Goal: Transaction & Acquisition: Book appointment/travel/reservation

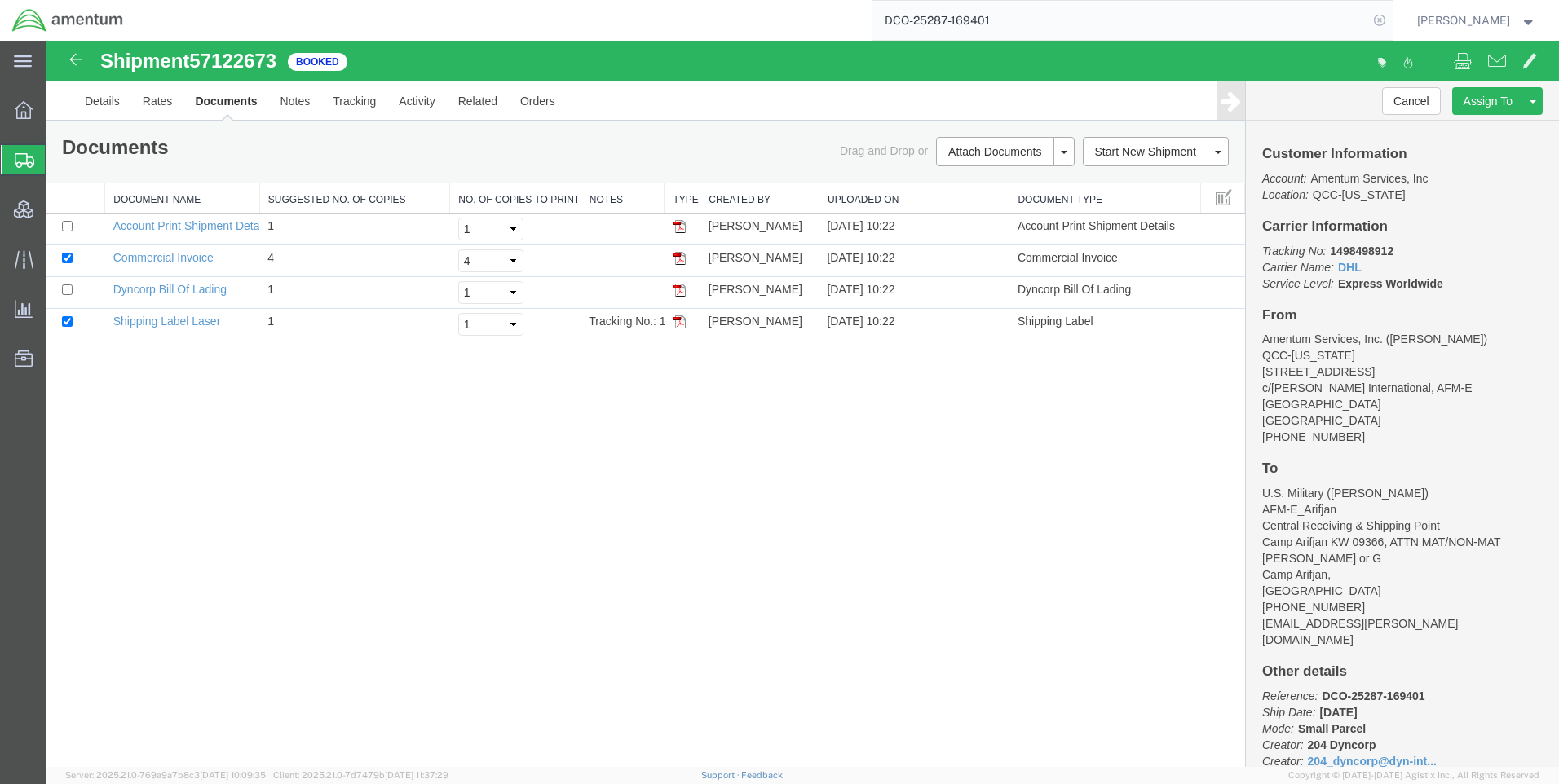
click at [1391, 20] on icon at bounding box center [1379, 20] width 22 height 22
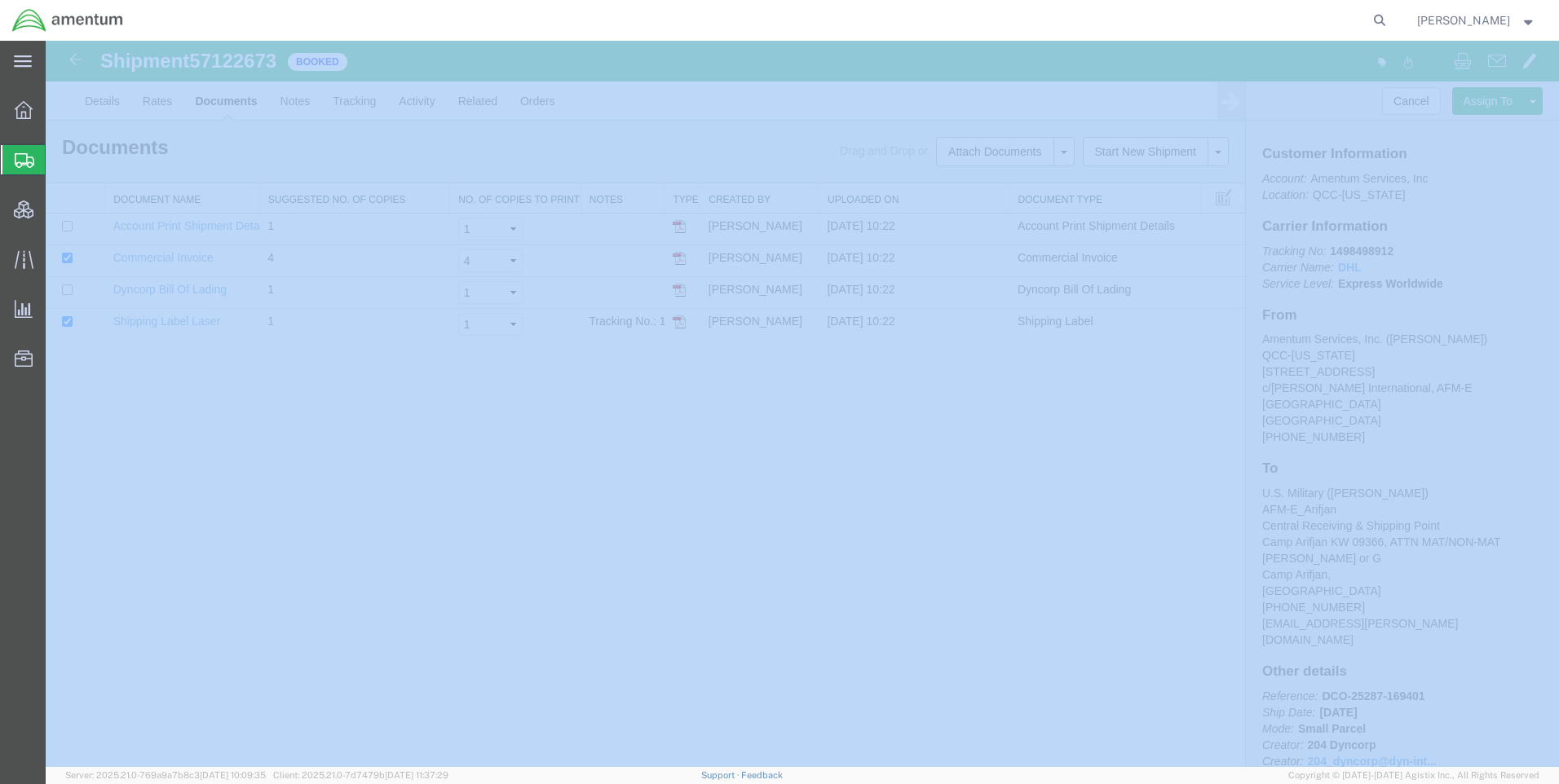
click at [1391, 20] on icon at bounding box center [1379, 20] width 22 height 22
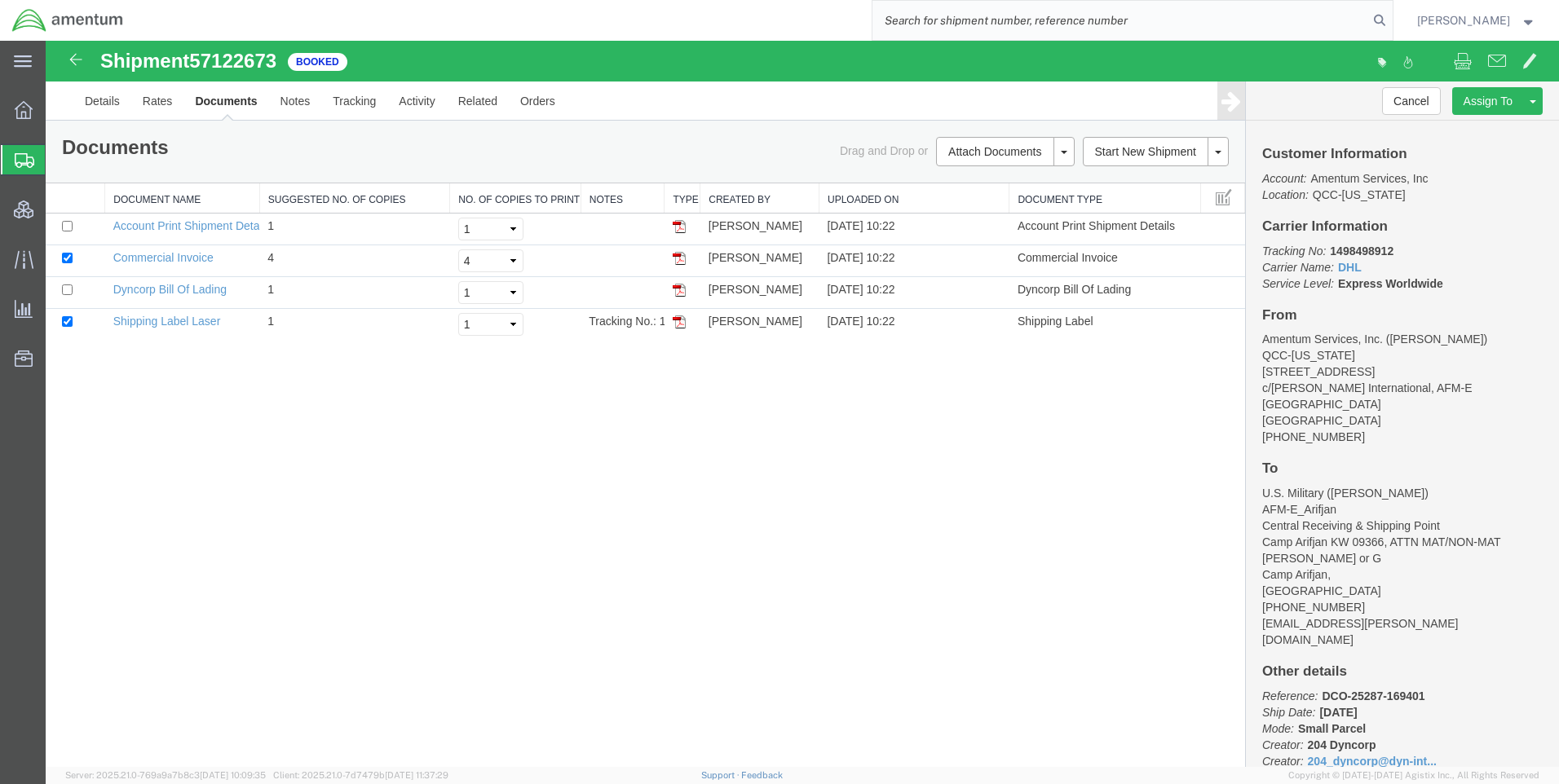
paste input "DCO-25287-169402"
type input "DCO-25287-169402"
click at [1391, 19] on icon at bounding box center [1379, 20] width 22 height 22
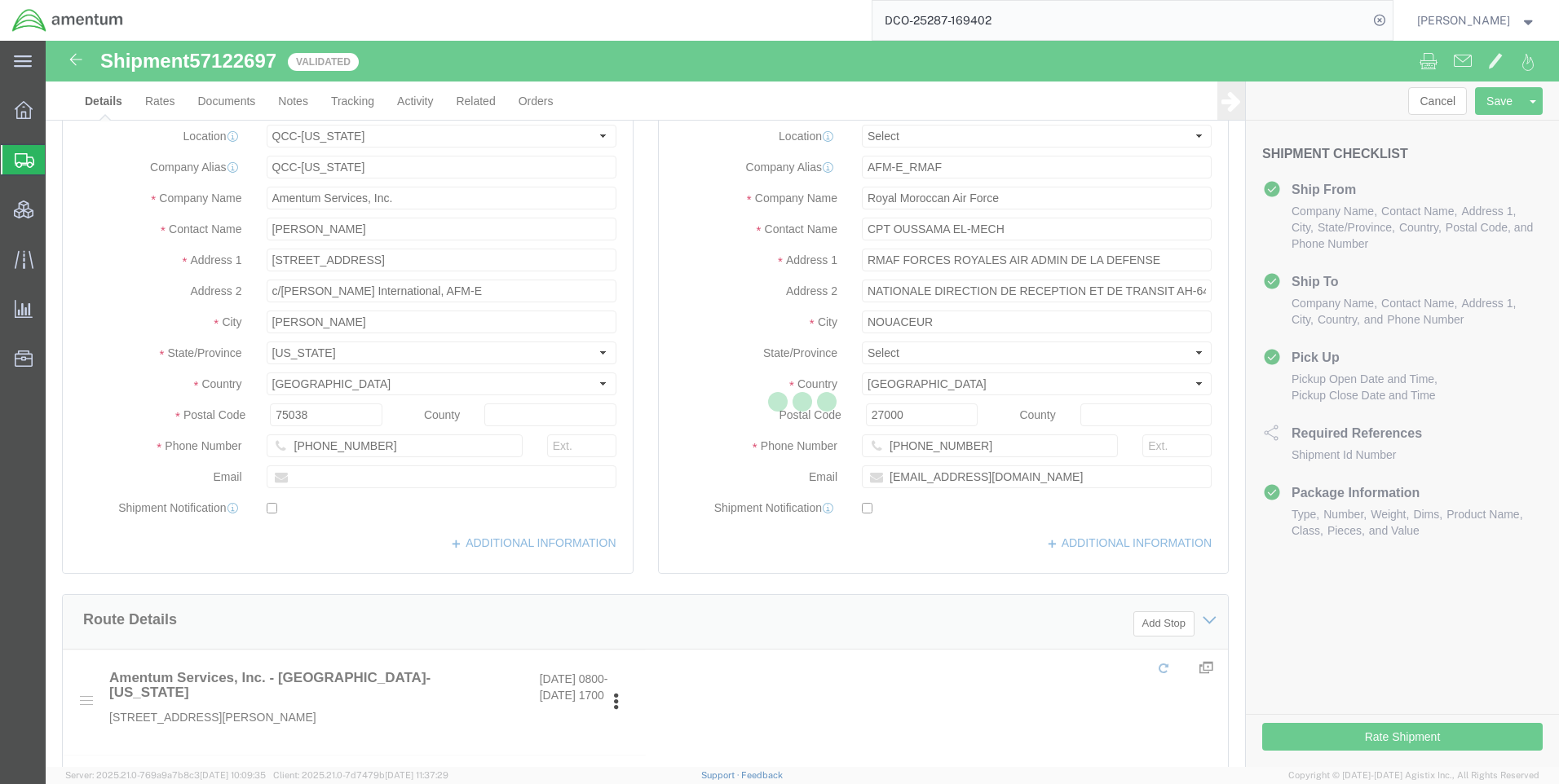
select select "42668"
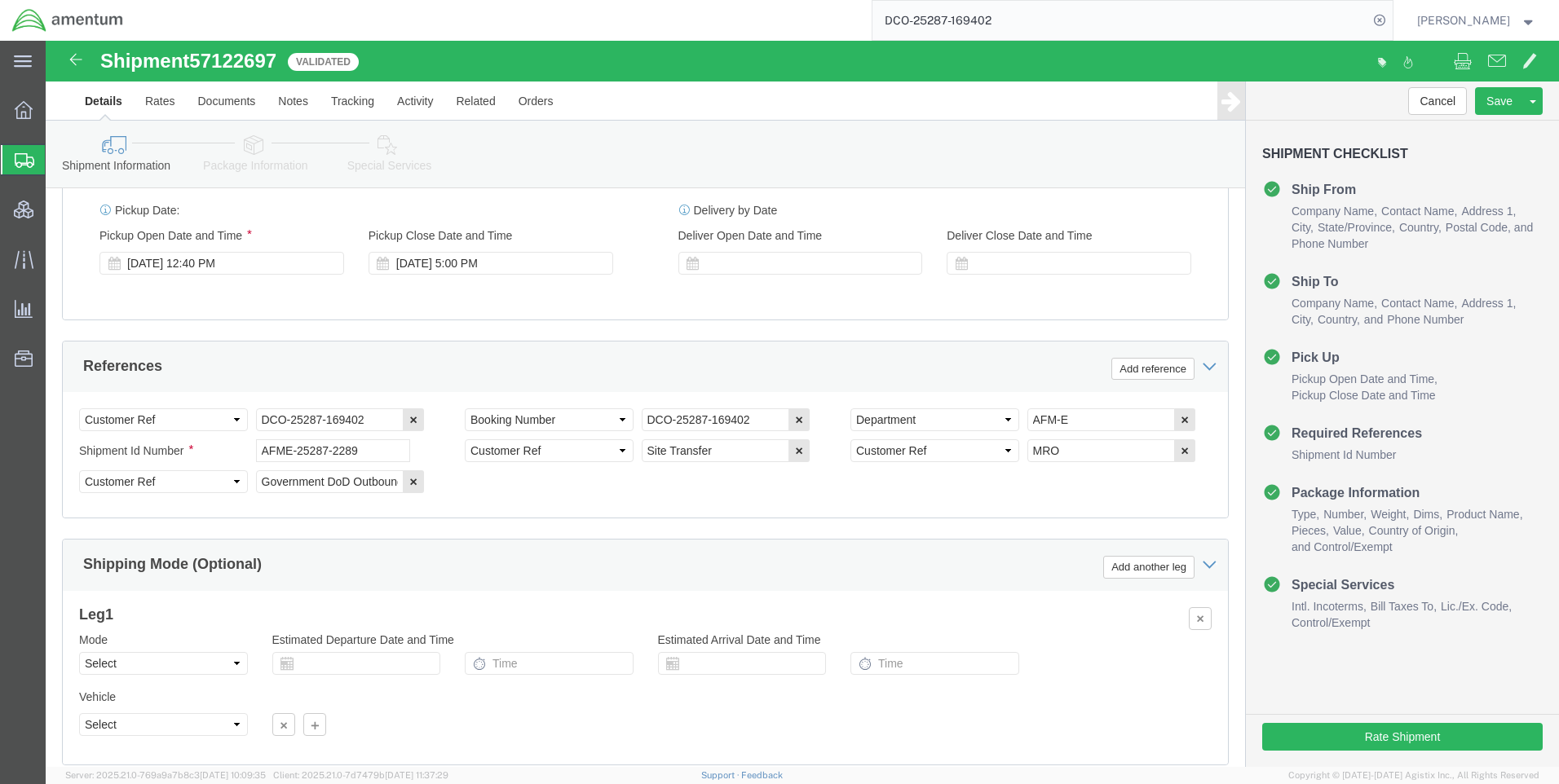
scroll to position [1044, 0]
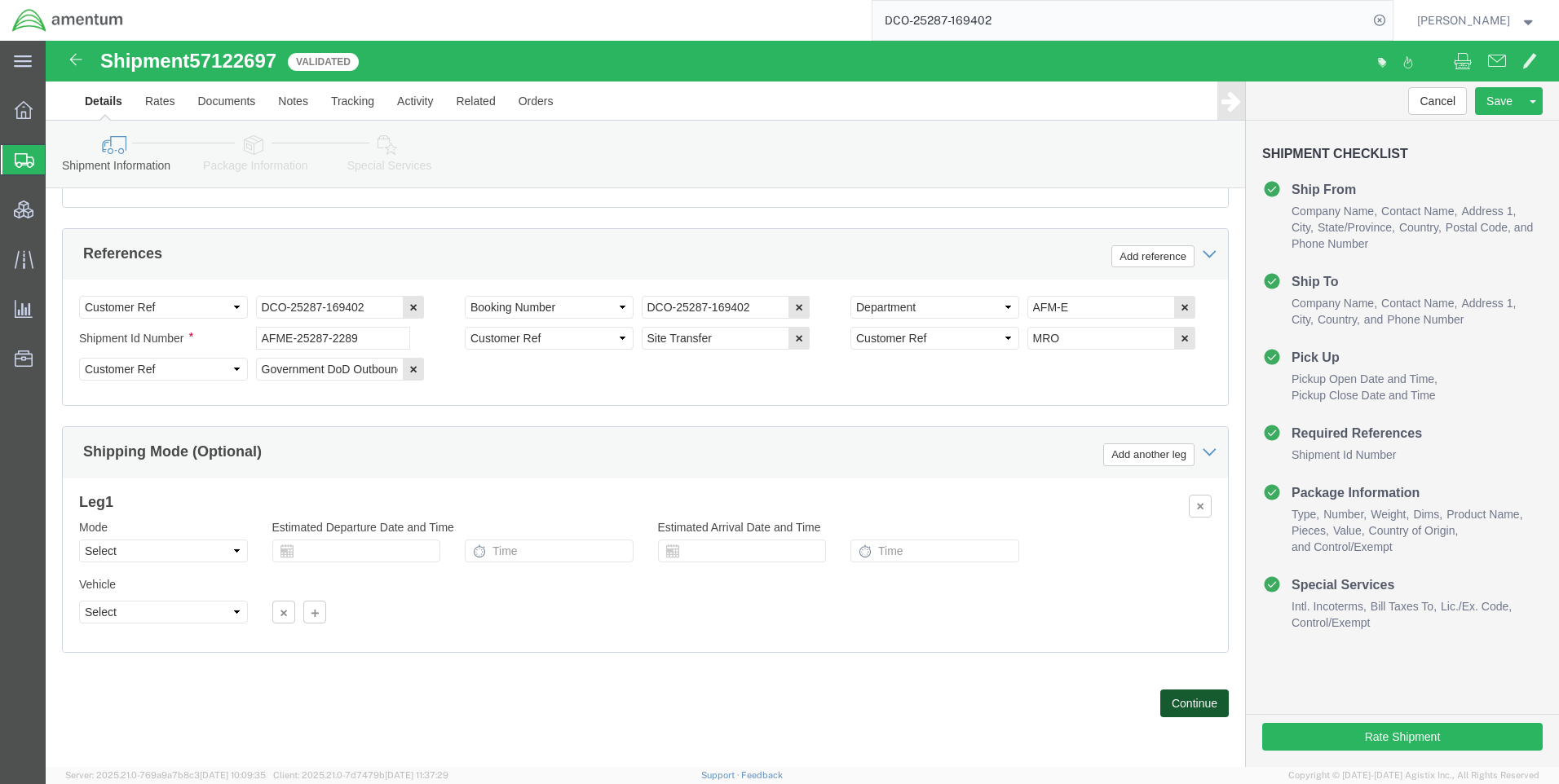
click button "Continue"
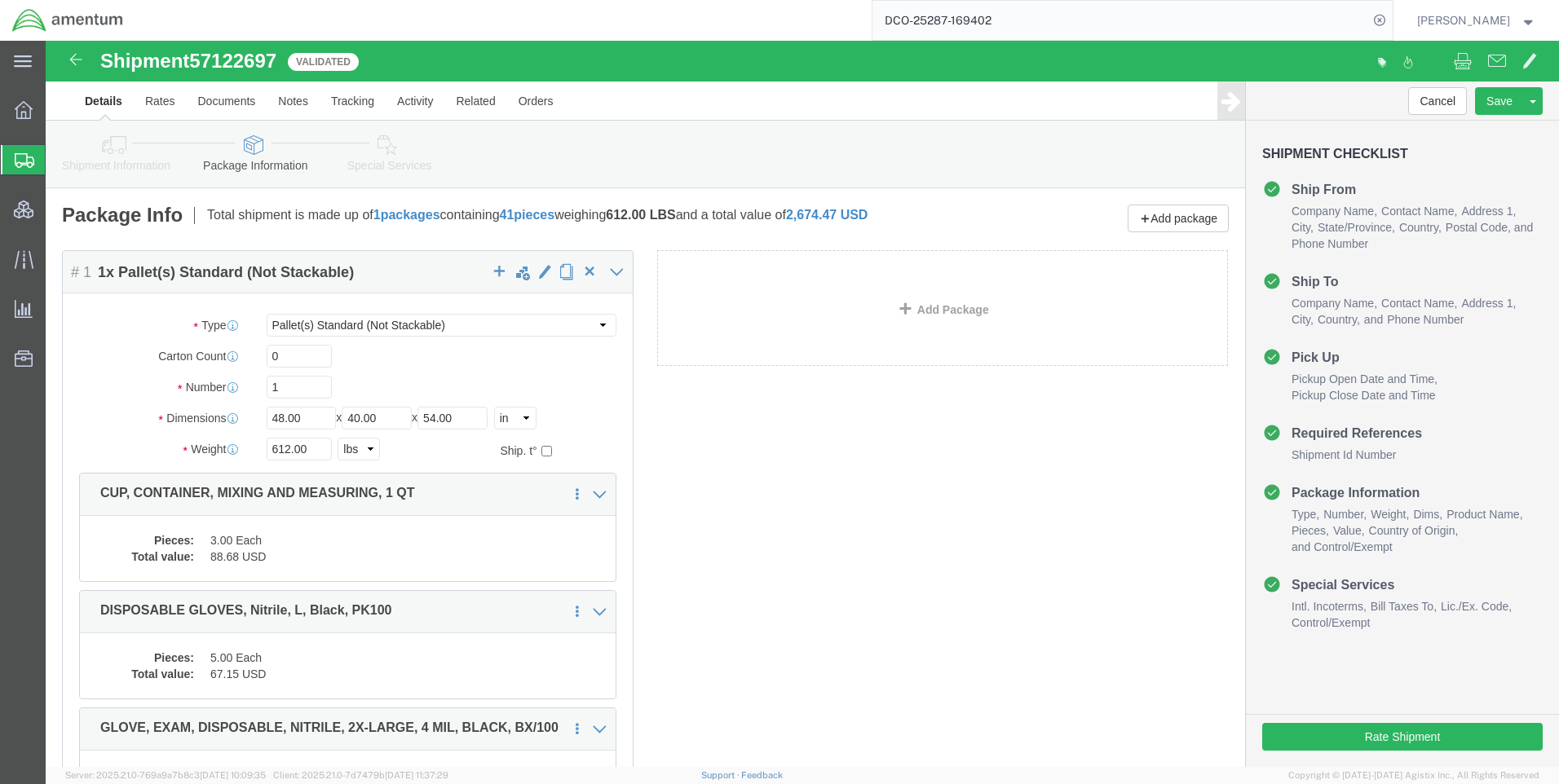
click link "Special Services"
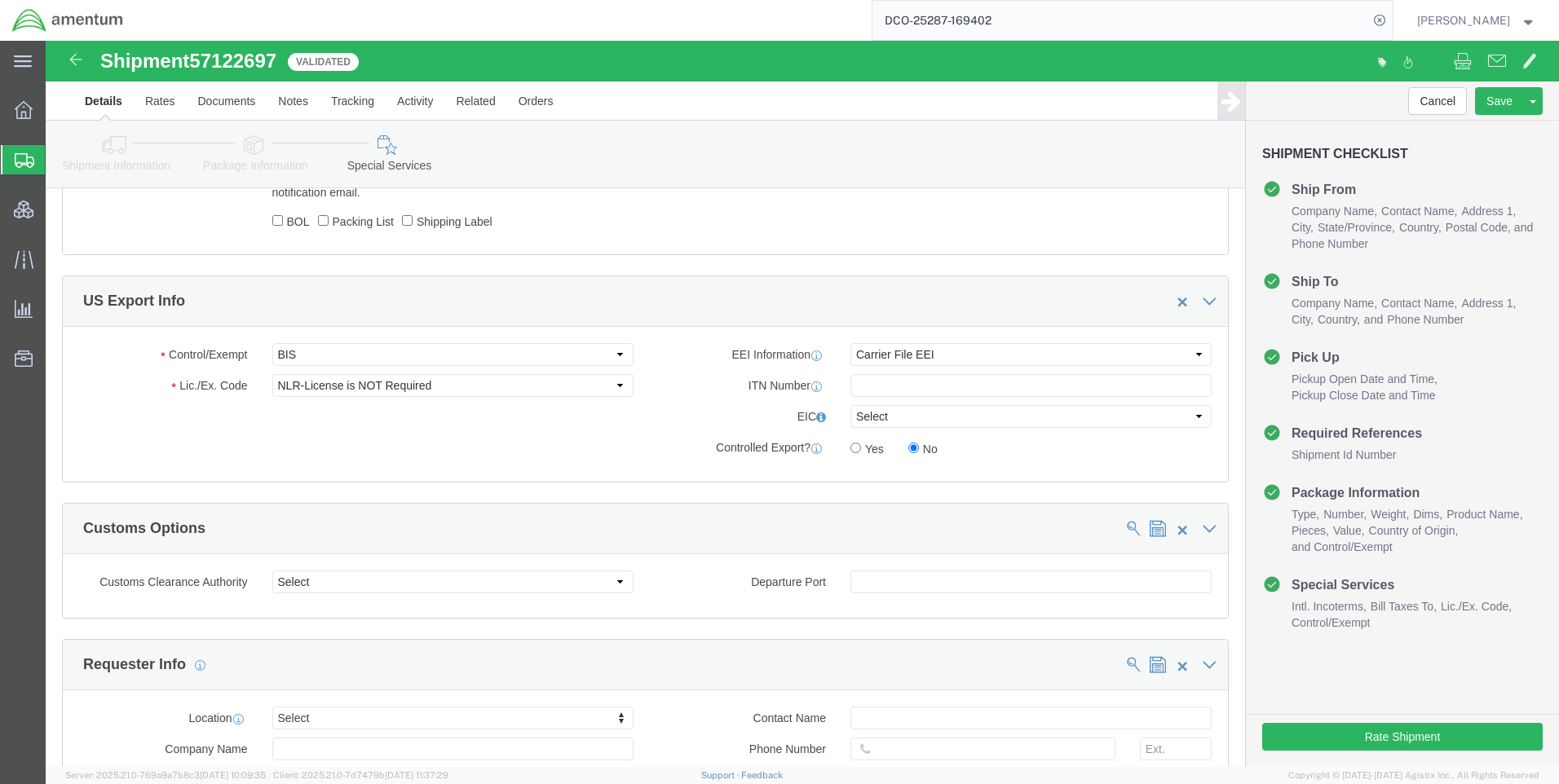
scroll to position [1141, 0]
click select "Select ATF BIS DEA EPA FDA FTR ITAR OFAC Other (OPA)"
select select "FTR"
click select "Select ATF BIS DEA EPA FDA FTR ITAR OFAC Other (OPA)"
click select "Select 30.2(d)(2) 30.36 30.37(a) 30.37(f) 30.37(g) 30.37(h) 30.37(i) 30.37(j) 3…"
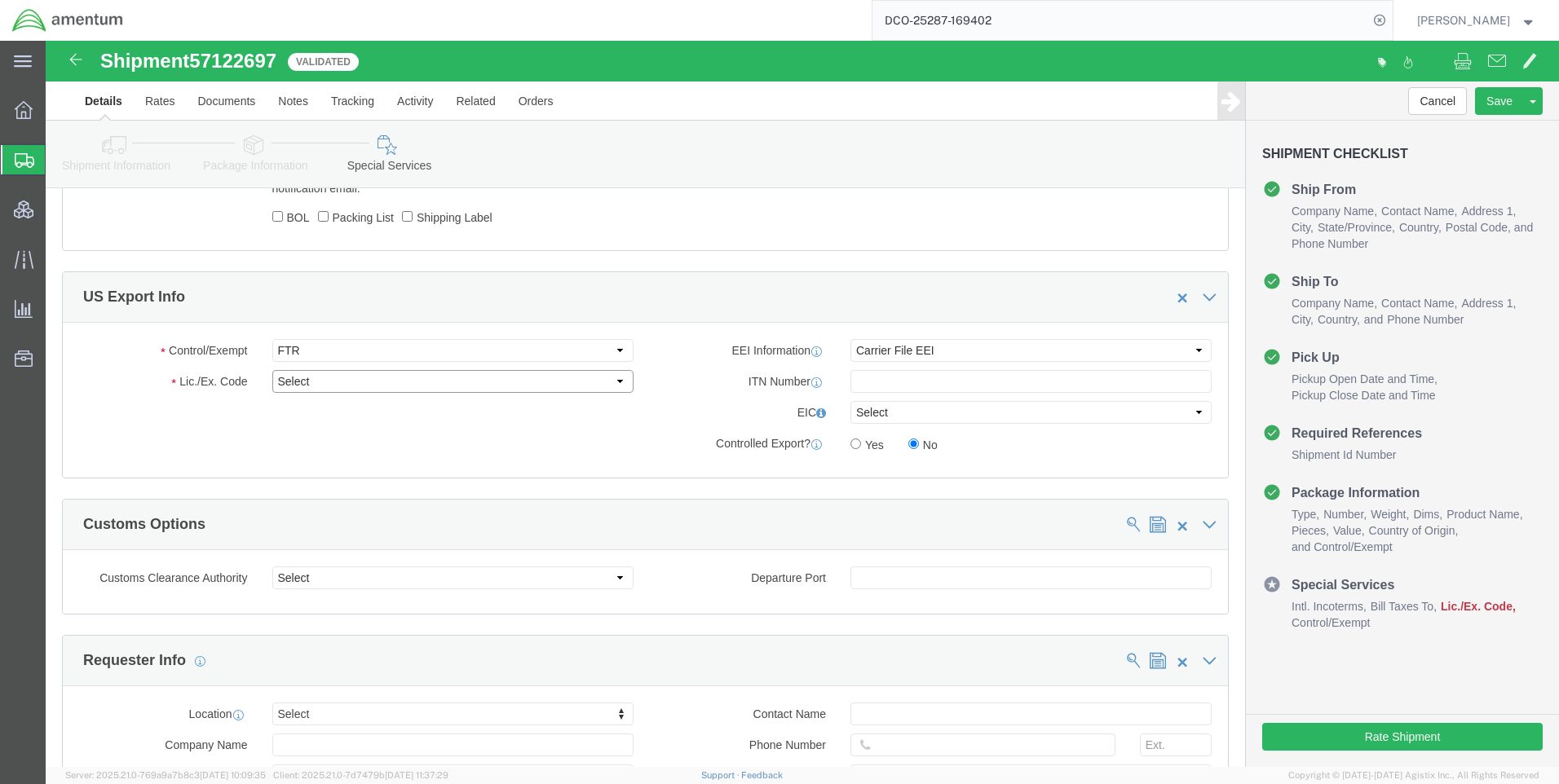
select select "30.37(a)"
click select "Select 30.2(d)(2) 30.36 30.37(a) 30.37(f) 30.37(g) 30.37(h) 30.37(i) 30.37(j) 3…"
drag, startPoint x: 872, startPoint y: 306, endPoint x: 871, endPoint y: 313, distance: 7.1
click select "Select AES-Direct EEI Carrier File EEI EEI Exempt"
select select "EXEM"
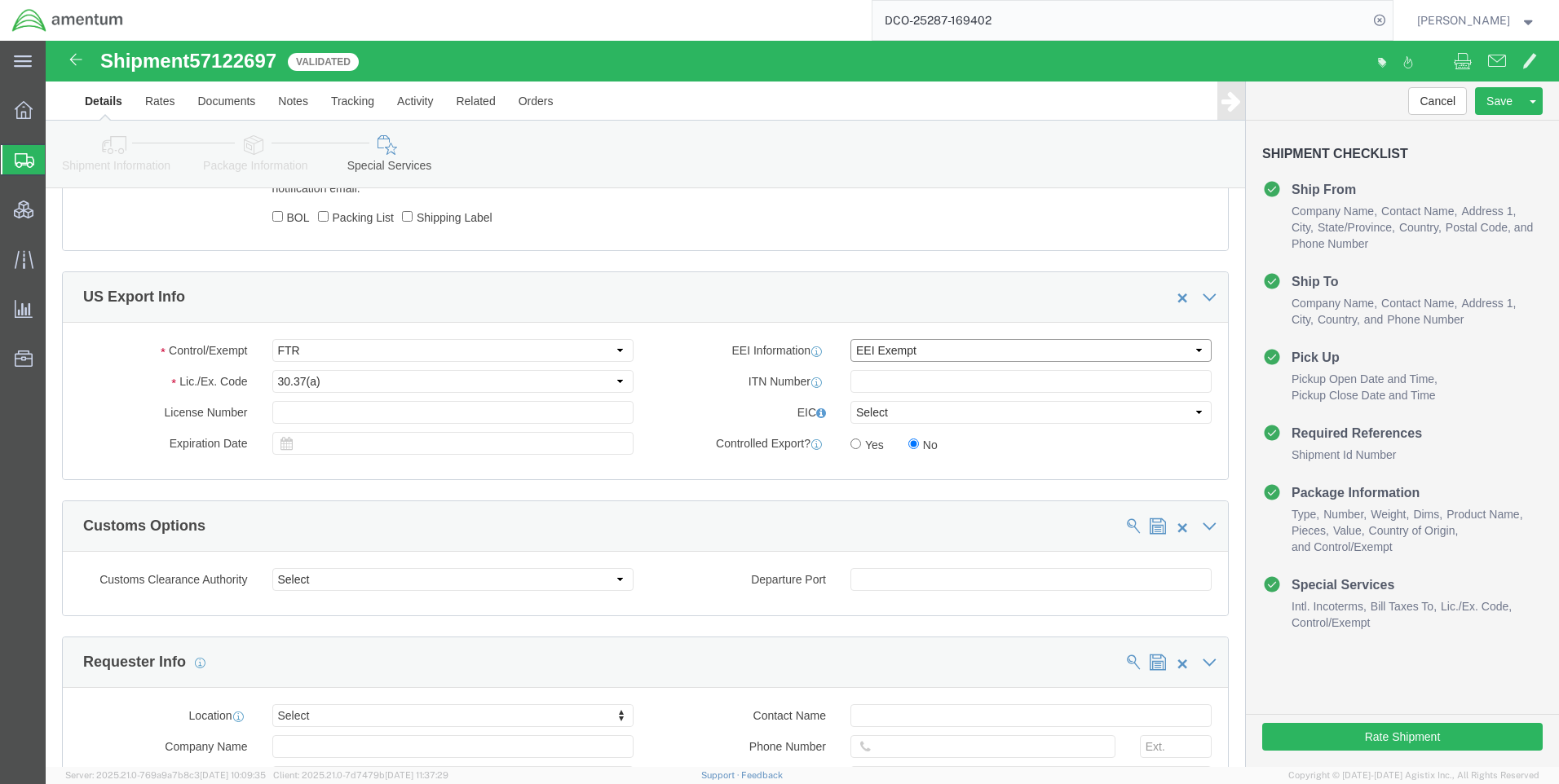
click select "Select AES-Direct EEI Carrier File EEI EEI Exempt"
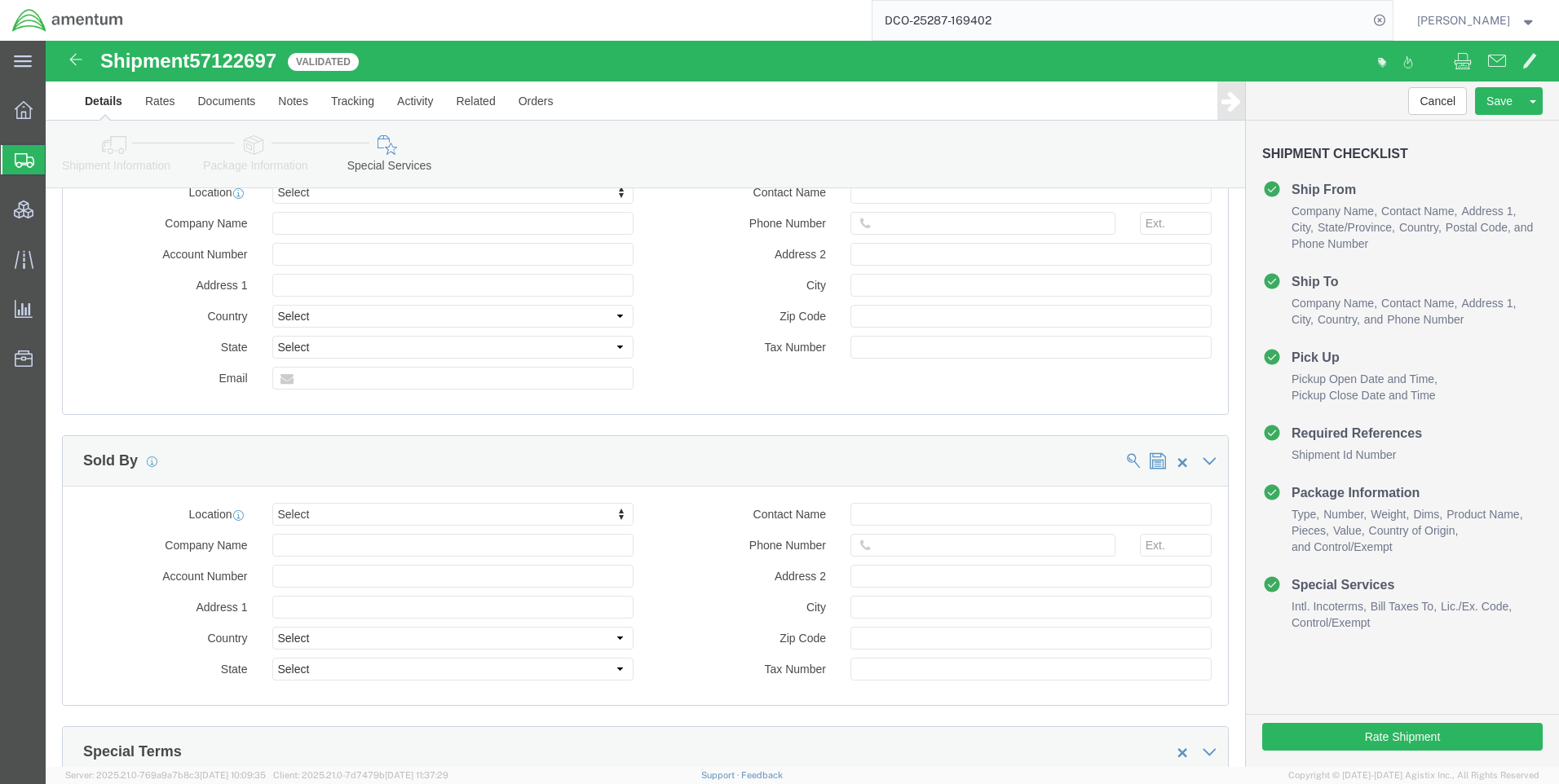
scroll to position [1853, 0]
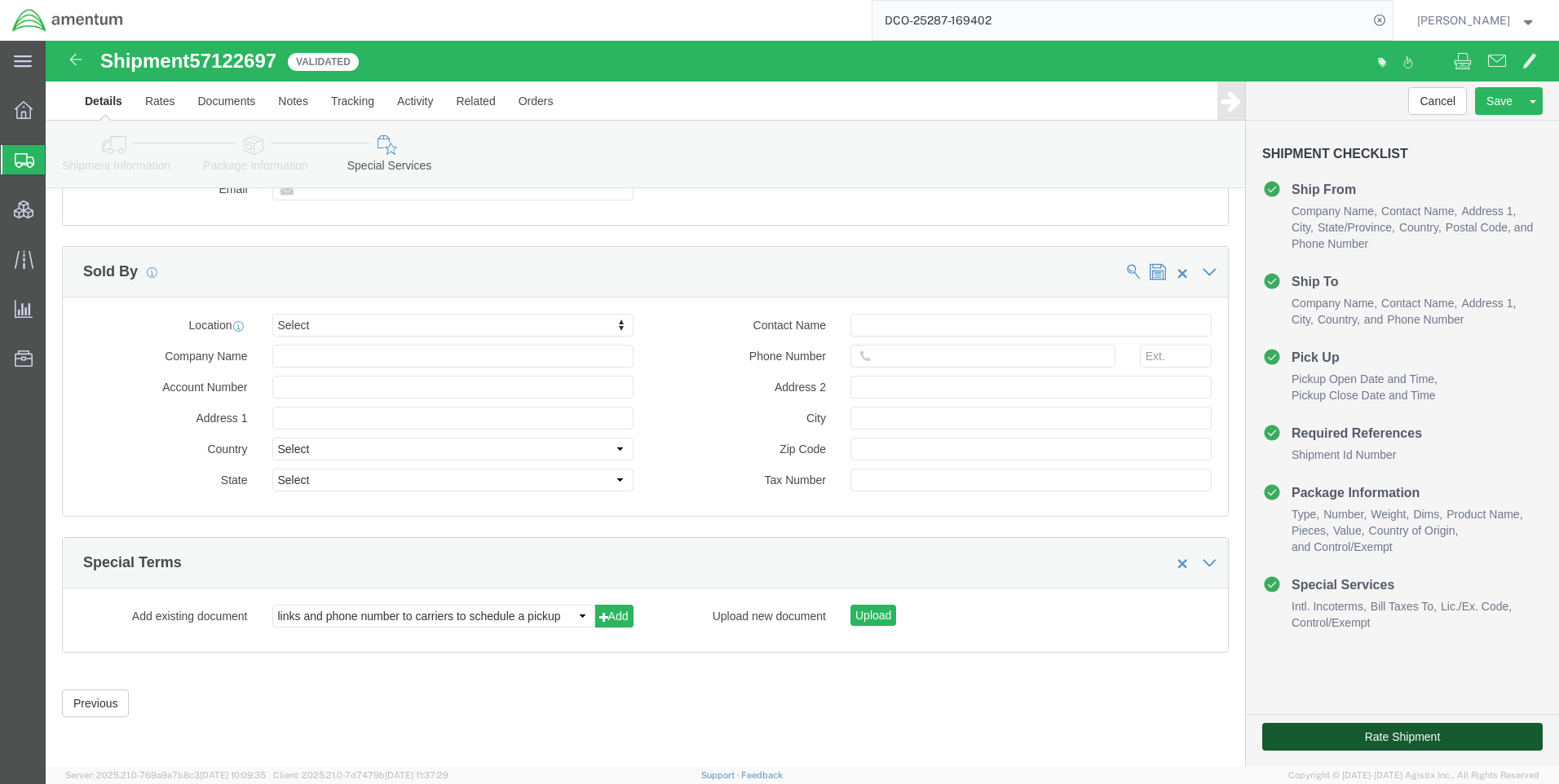
click button "Rate Shipment"
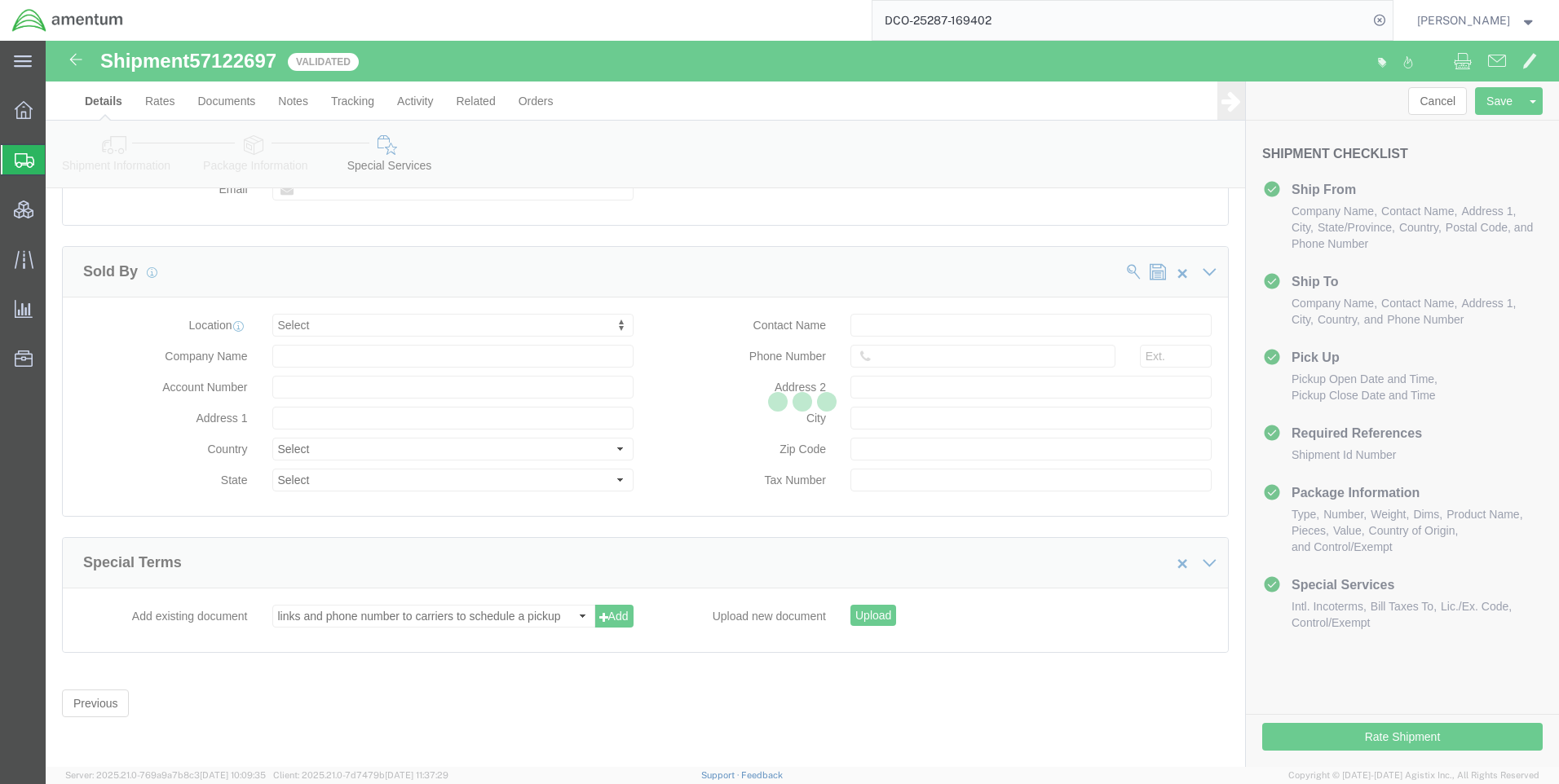
scroll to position [0, 0]
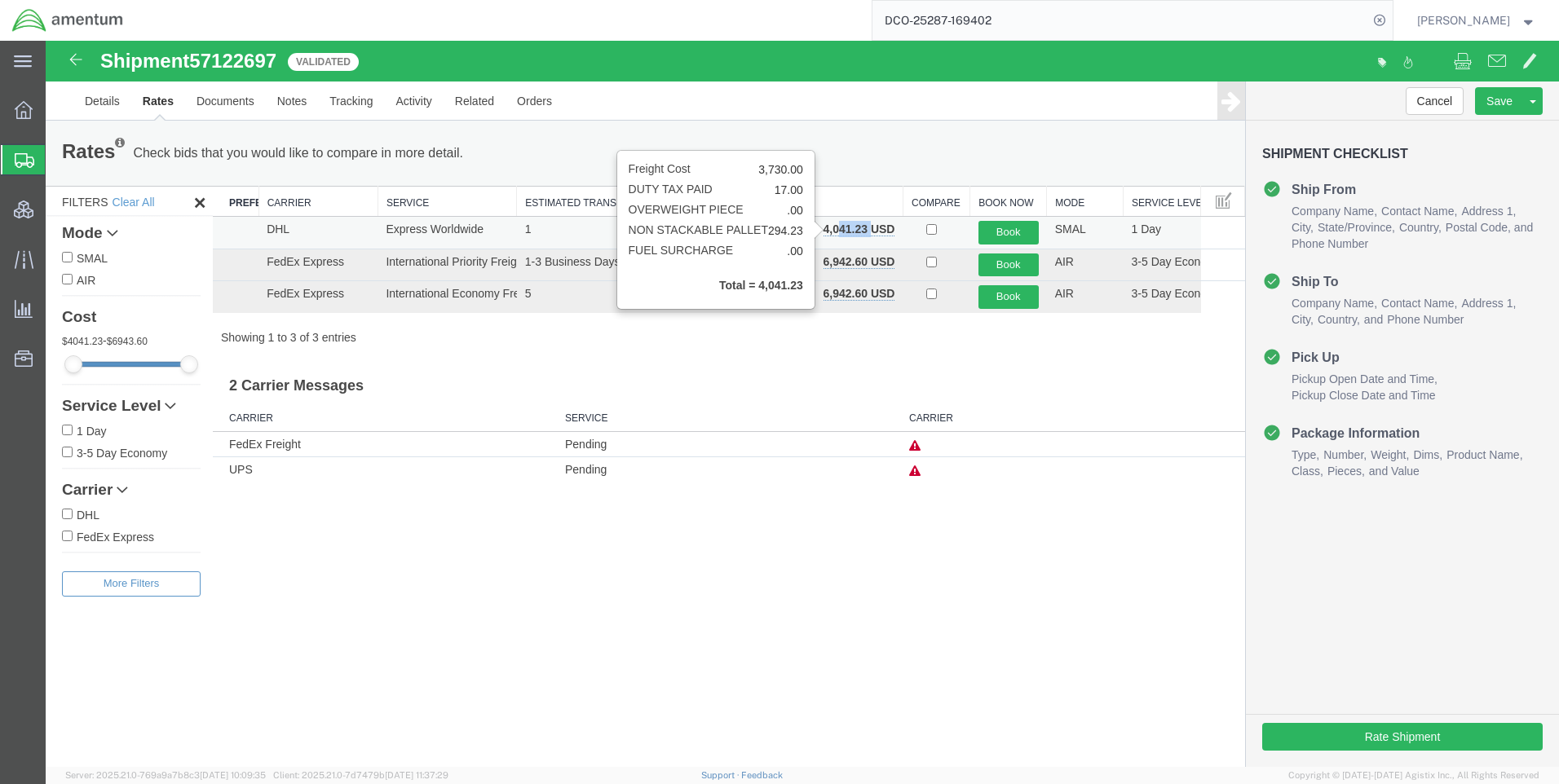
drag, startPoint x: 869, startPoint y: 228, endPoint x: 839, endPoint y: 228, distance: 30.0
click at [839, 228] on b "4,041.23 USD" at bounding box center [859, 228] width 71 height 13
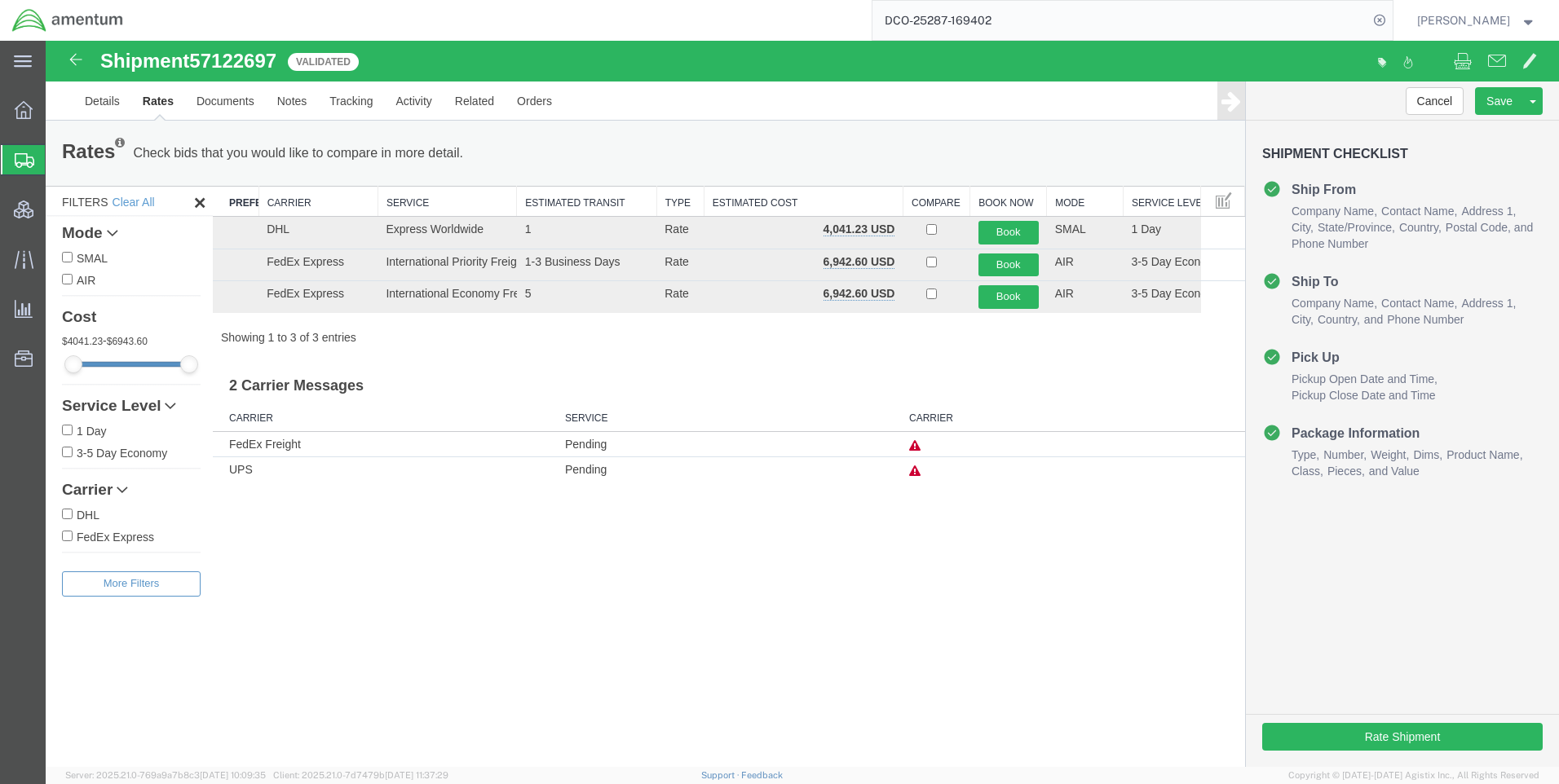
drag, startPoint x: 839, startPoint y: 228, endPoint x: 772, endPoint y: 118, distance: 128.8
click at [772, 118] on ul "Details Rates Documents Notes Tracking Activity Related Orders" at bounding box center [802, 100] width 1458 height 38
click at [1015, 233] on button "Book" at bounding box center [1009, 232] width 61 height 23
